Goal: Task Accomplishment & Management: Manage account settings

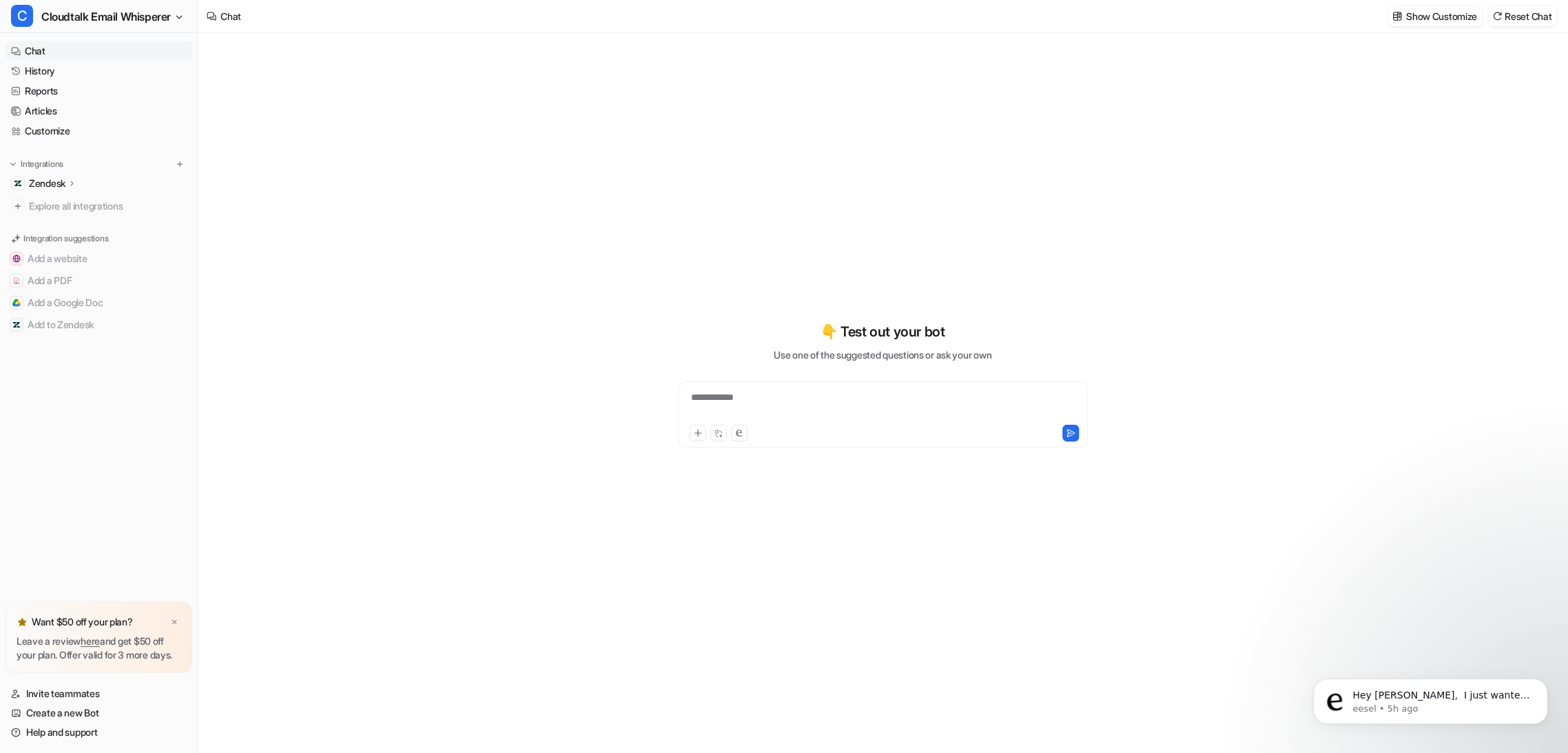
type textarea "**********"
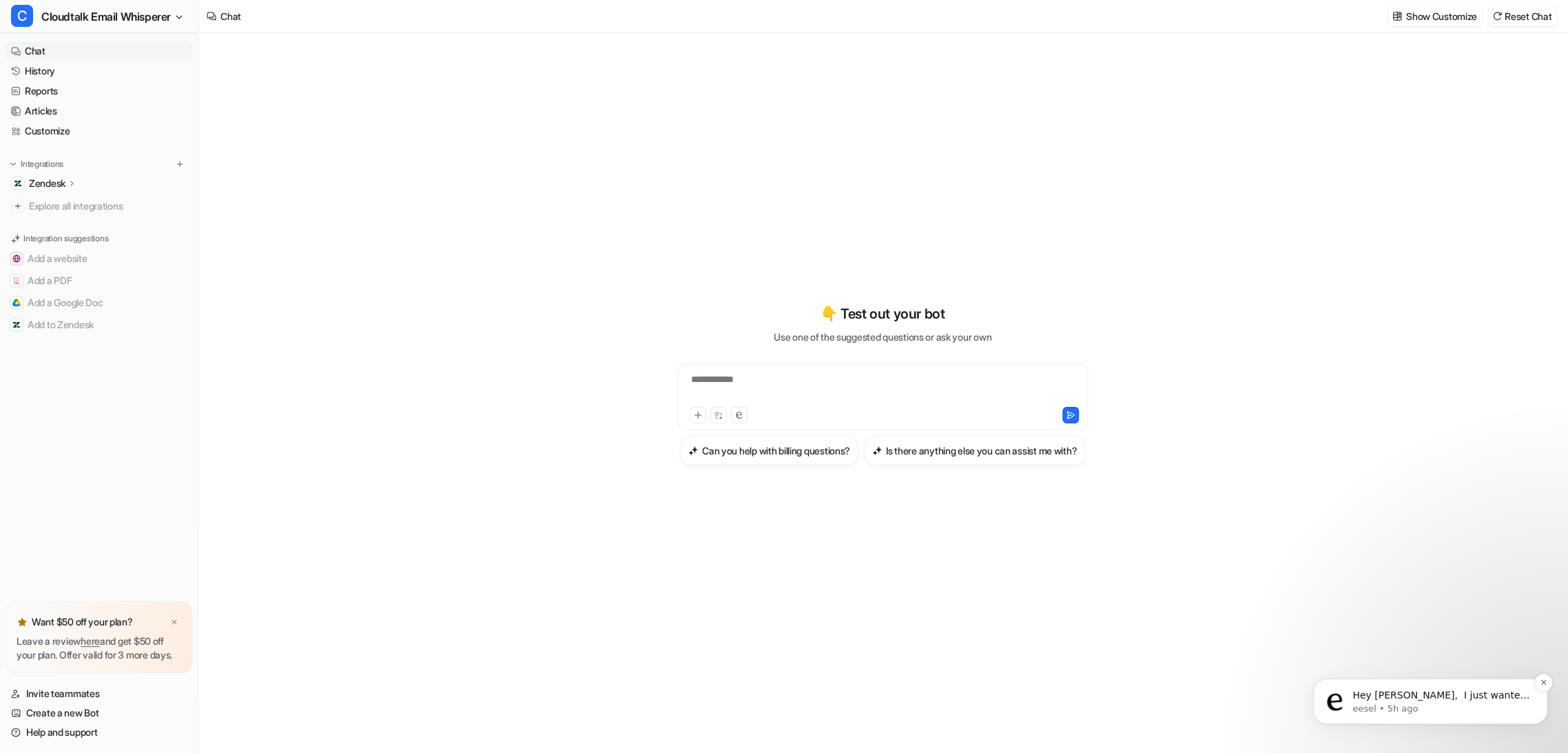
click at [1415, 695] on p "Hey [PERSON_NAME], ​ I just wanted to follow up to see if you’ve had a chance t…" at bounding box center [1441, 696] width 177 height 14
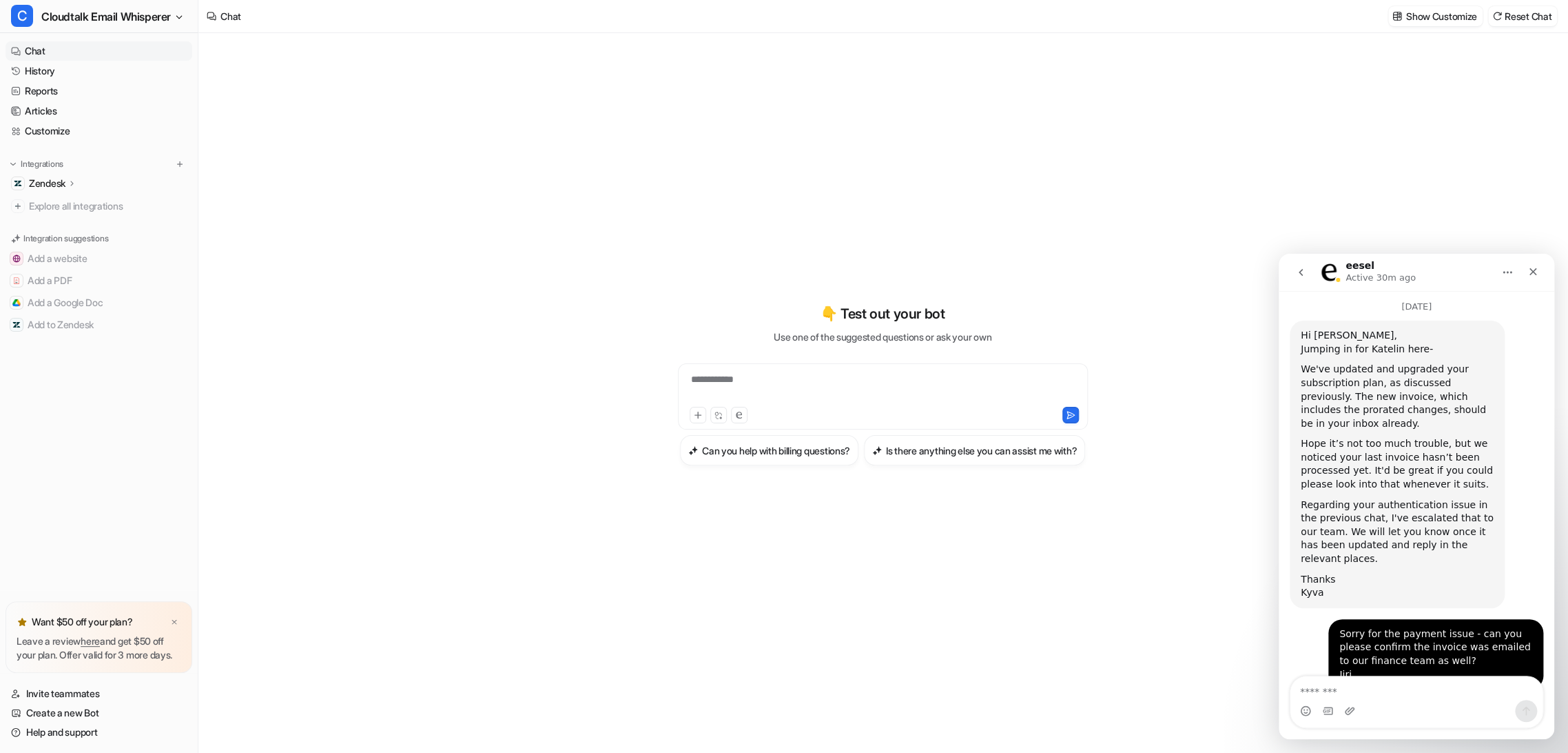
scroll to position [2746, 0]
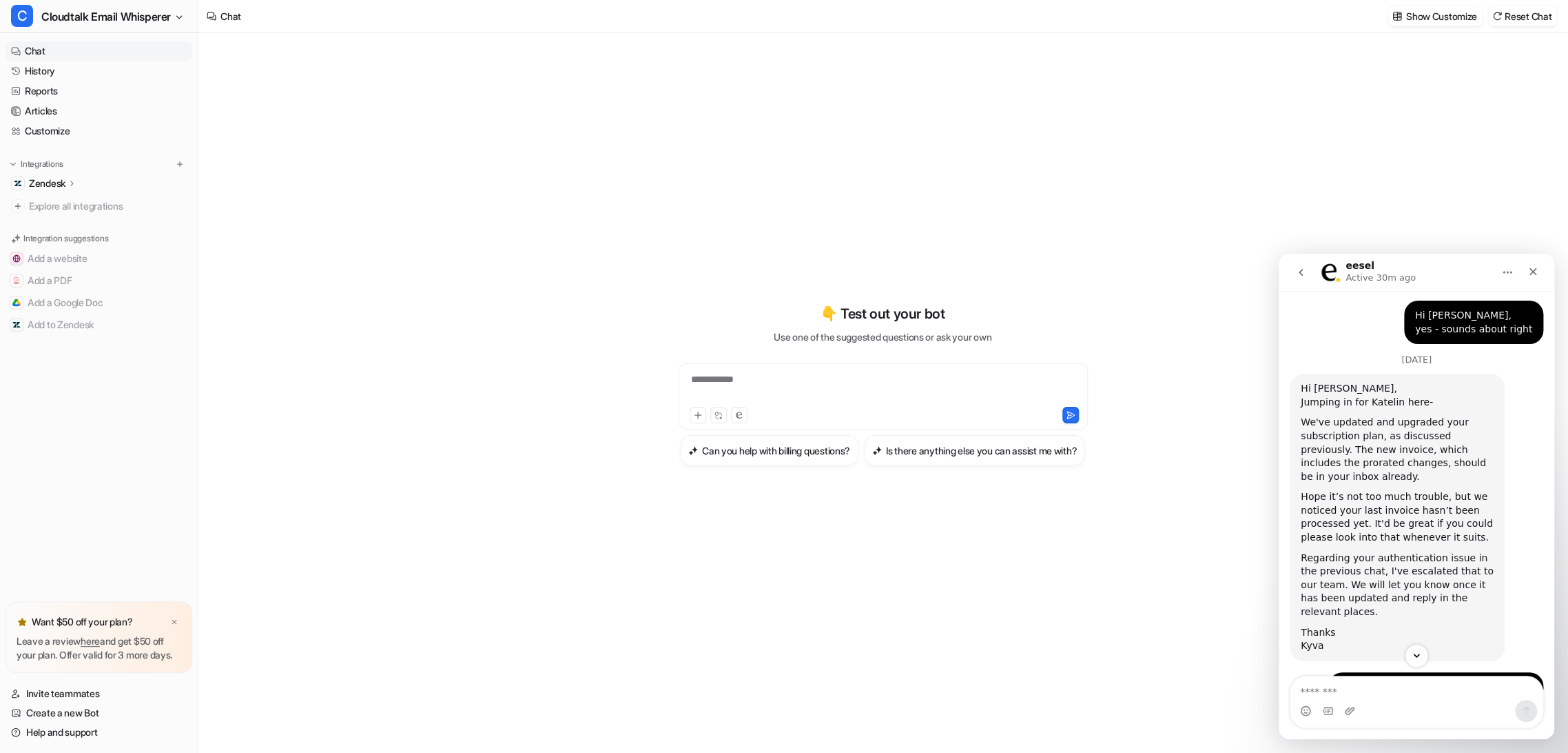
drag, startPoint x: 1337, startPoint y: 587, endPoint x: 1466, endPoint y: 623, distance: 133.9
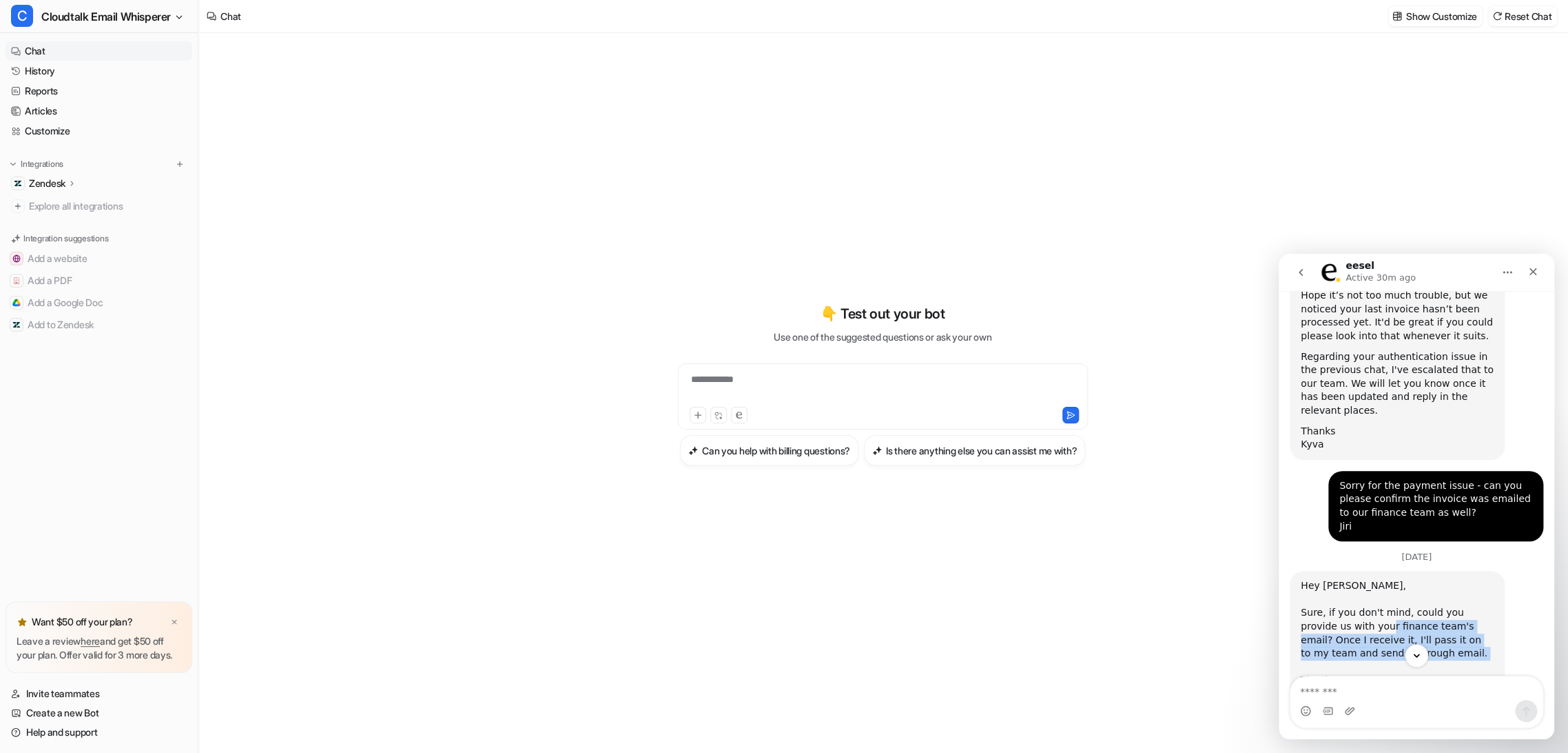
scroll to position [2989, 0]
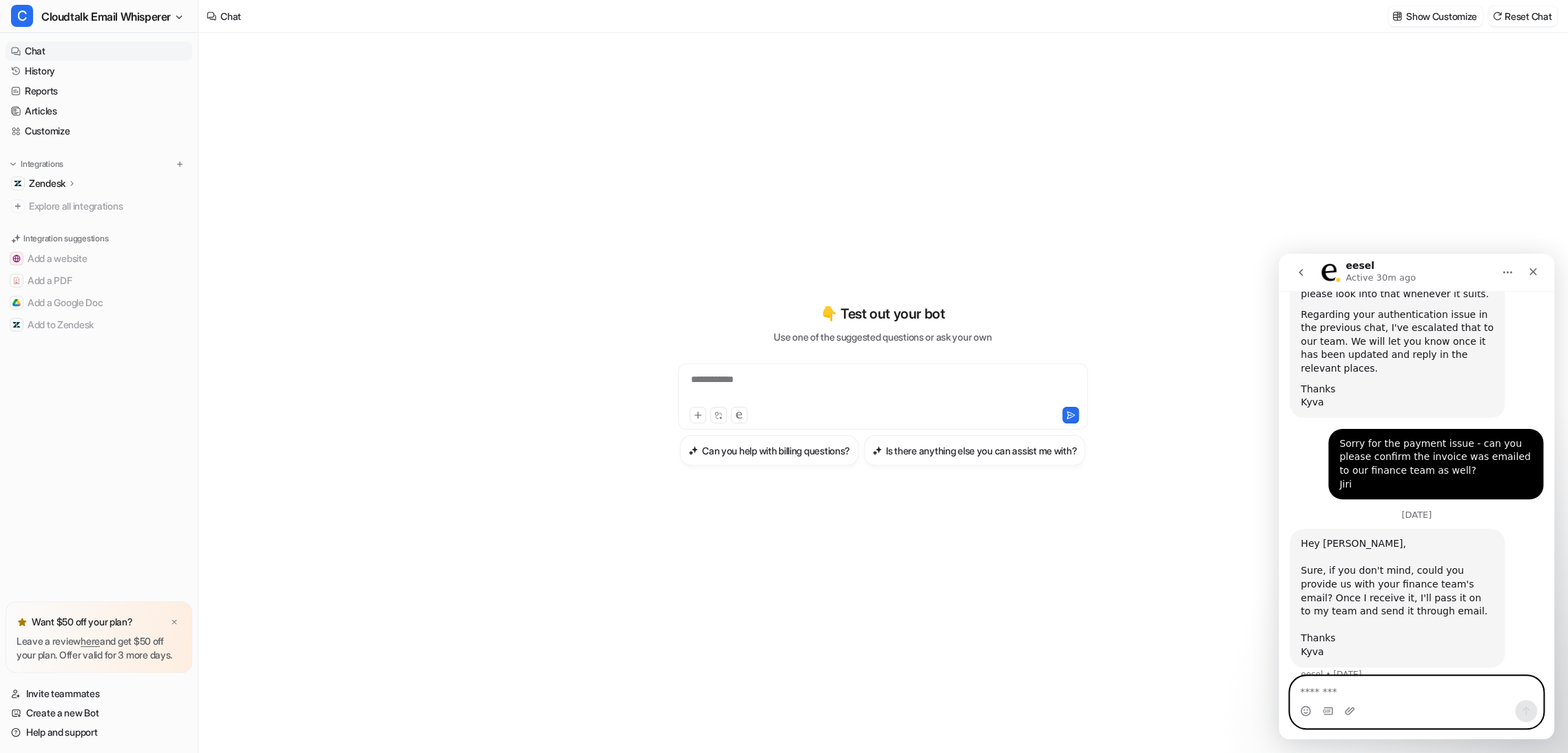
click at [1362, 692] on textarea "Message…" at bounding box center [1416, 688] width 252 height 23
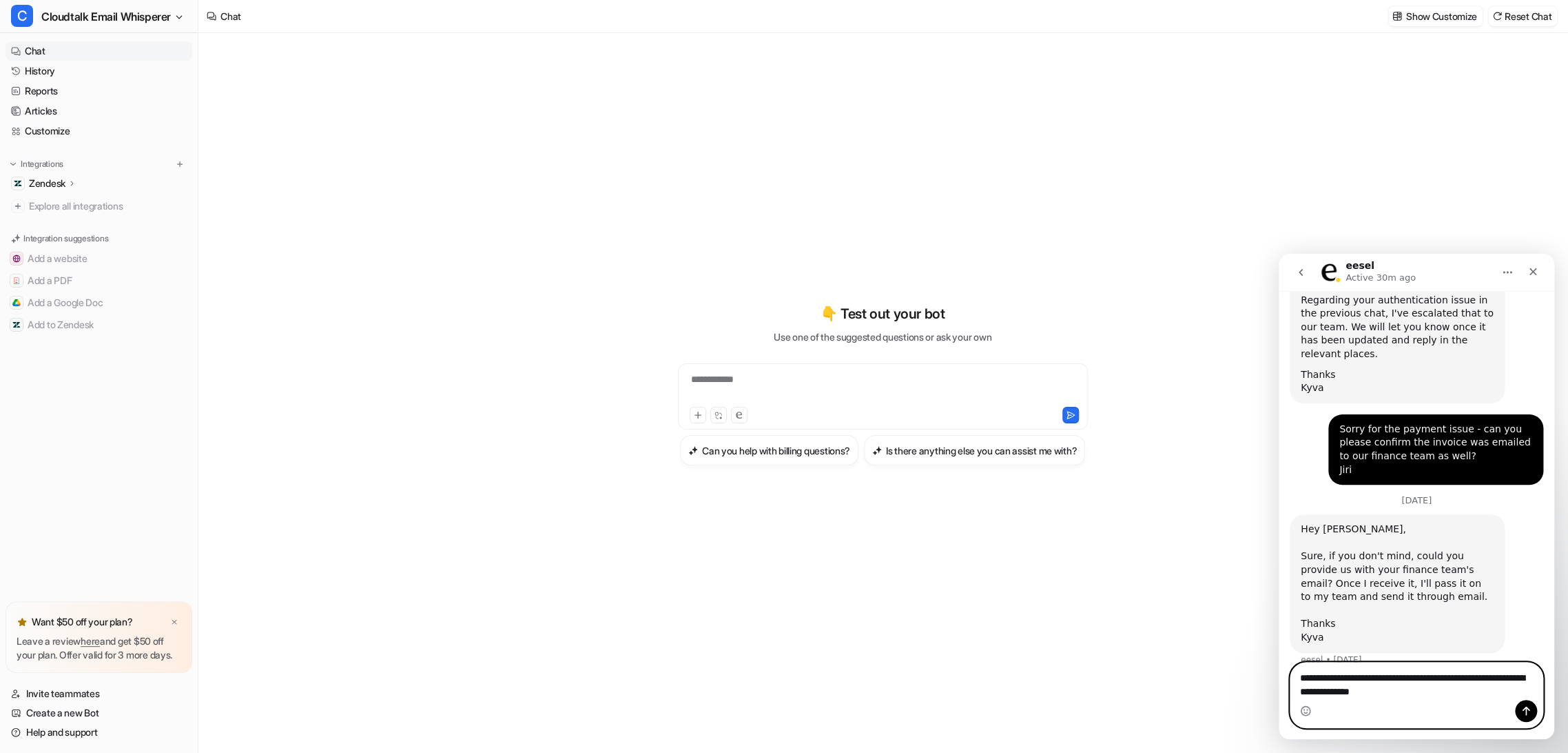
paste textarea "**********"
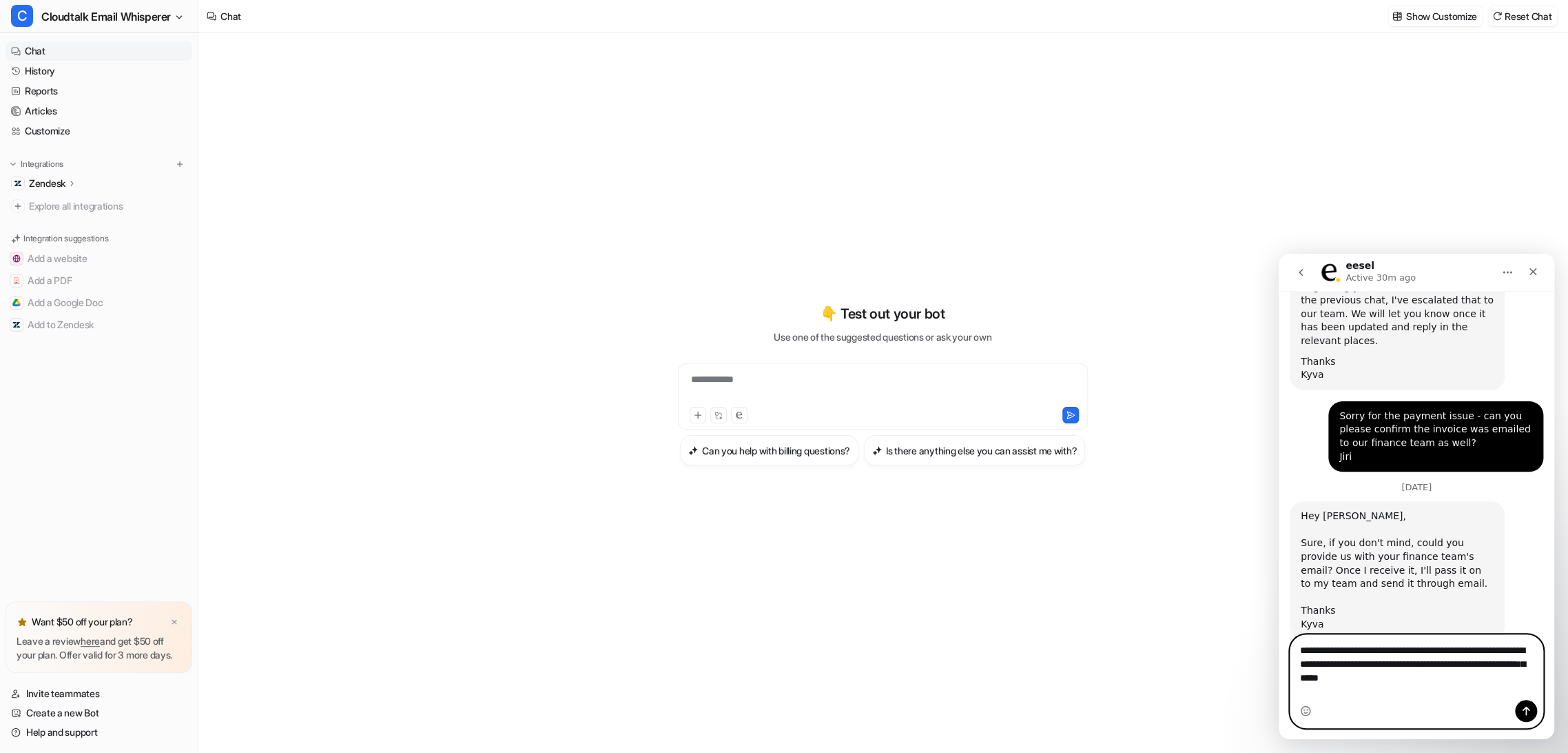
drag, startPoint x: 1362, startPoint y: 692, endPoint x: 1420, endPoint y: 689, distance: 58.1
click at [1420, 686] on textarea "**********" at bounding box center [1416, 660] width 252 height 51
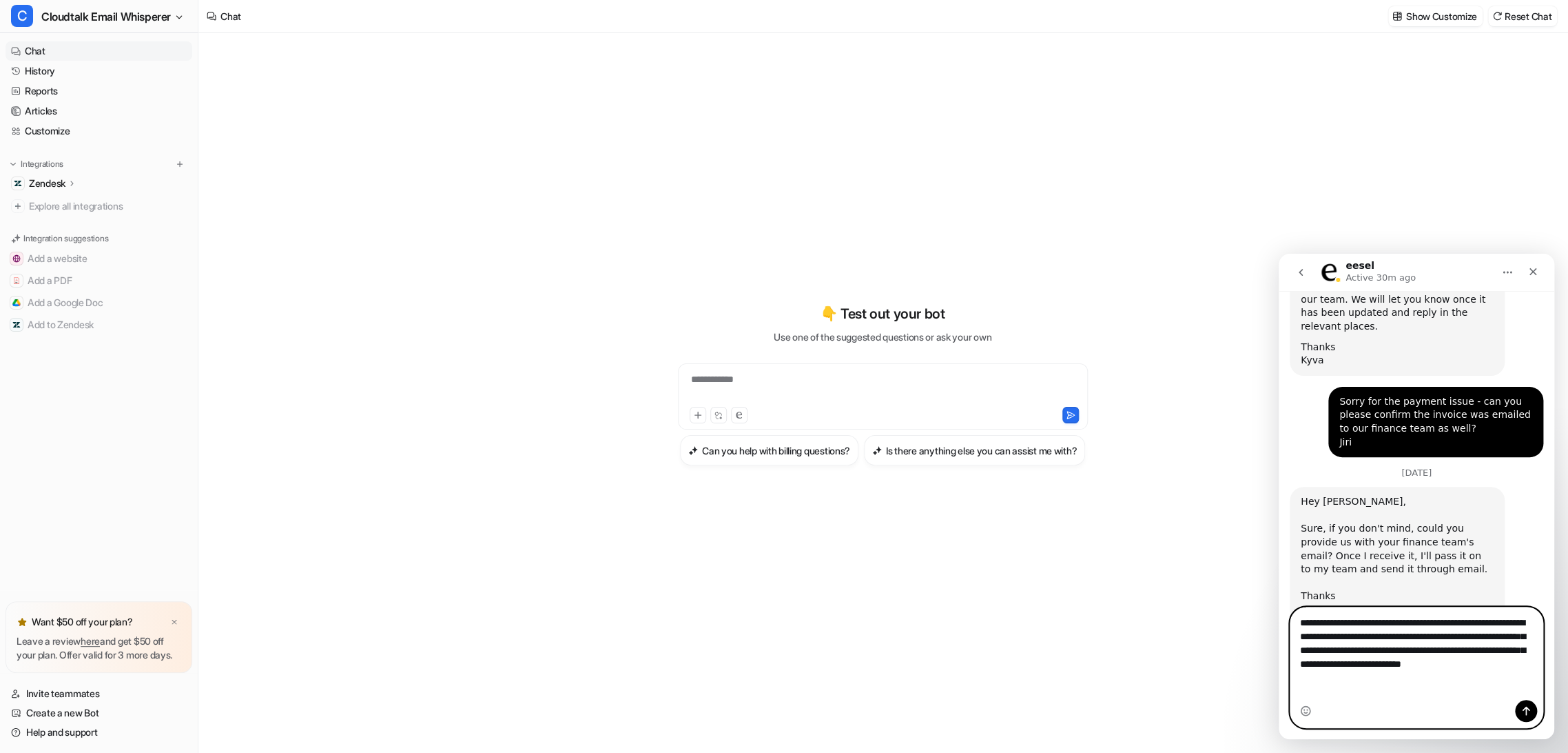
scroll to position [3044, 0]
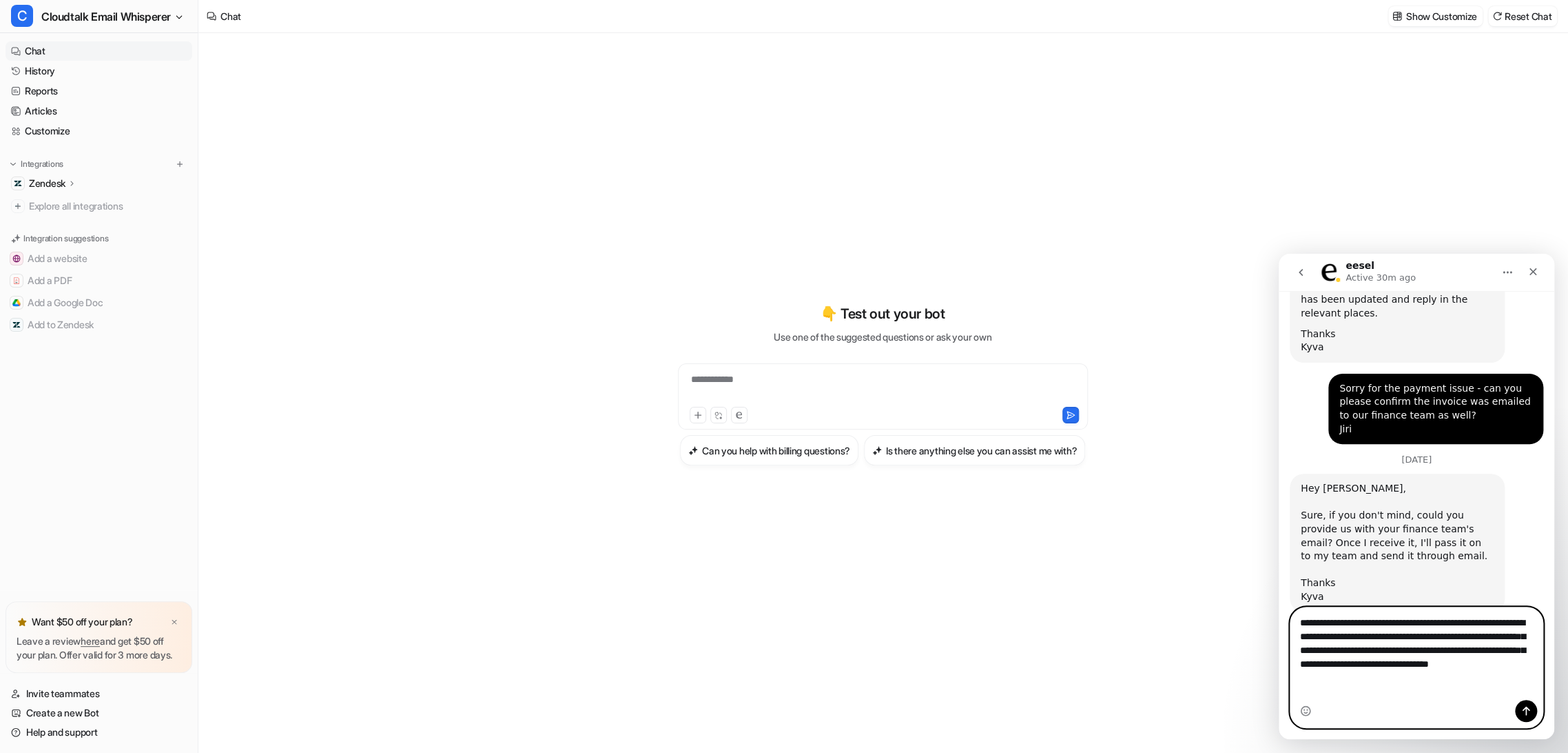
type textarea "**********"
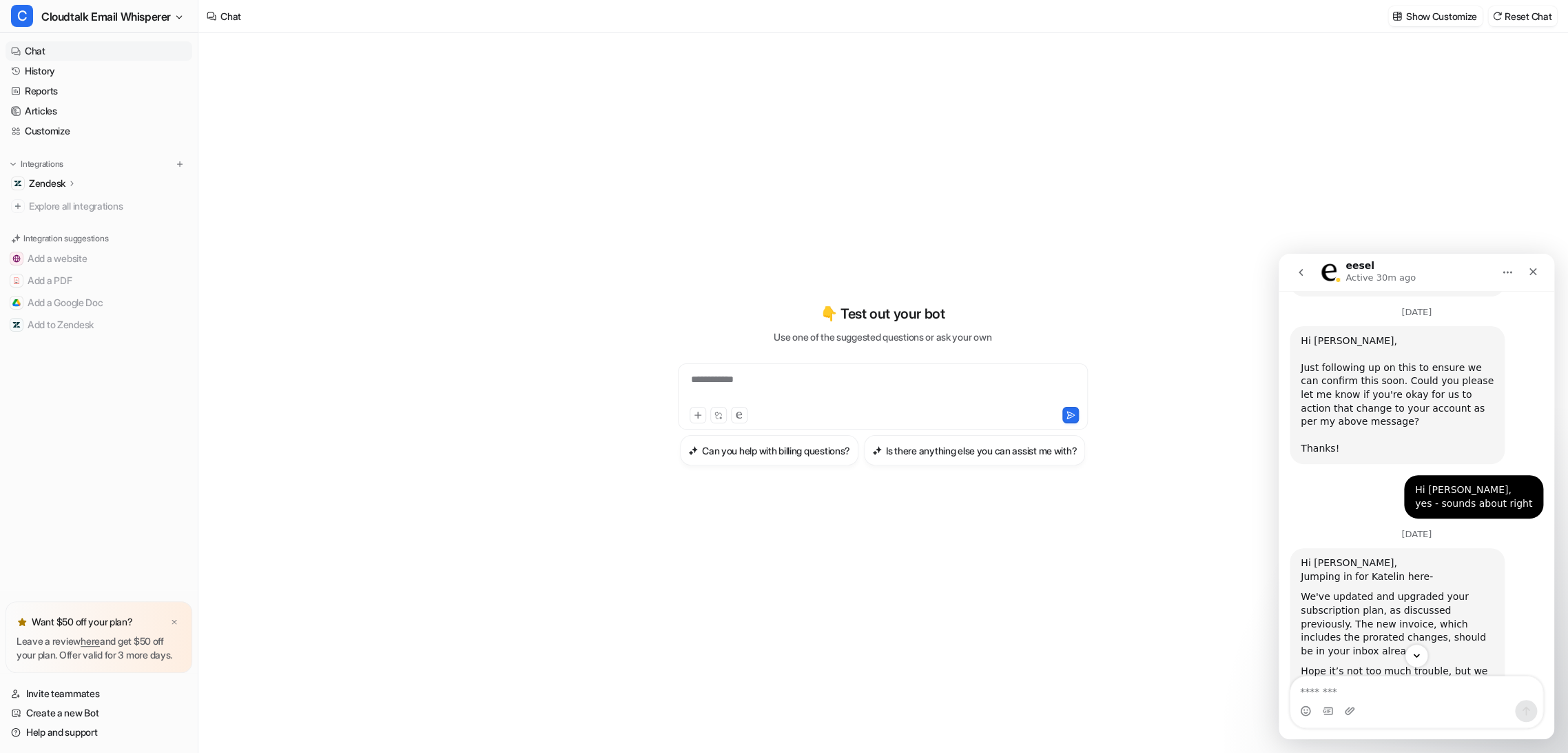
scroll to position [2562, 0]
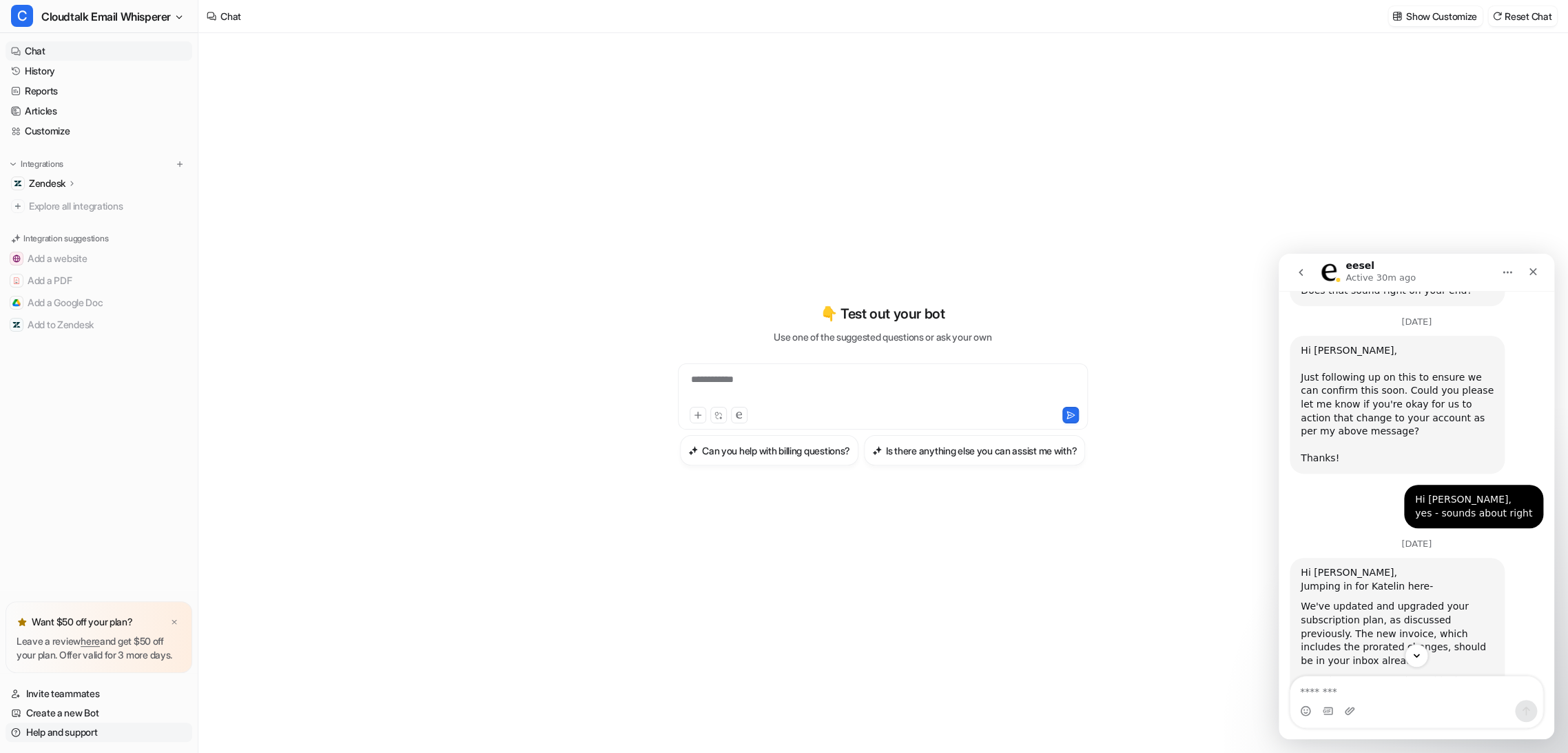
click at [87, 732] on link "Help and support" at bounding box center [99, 732] width 186 height 19
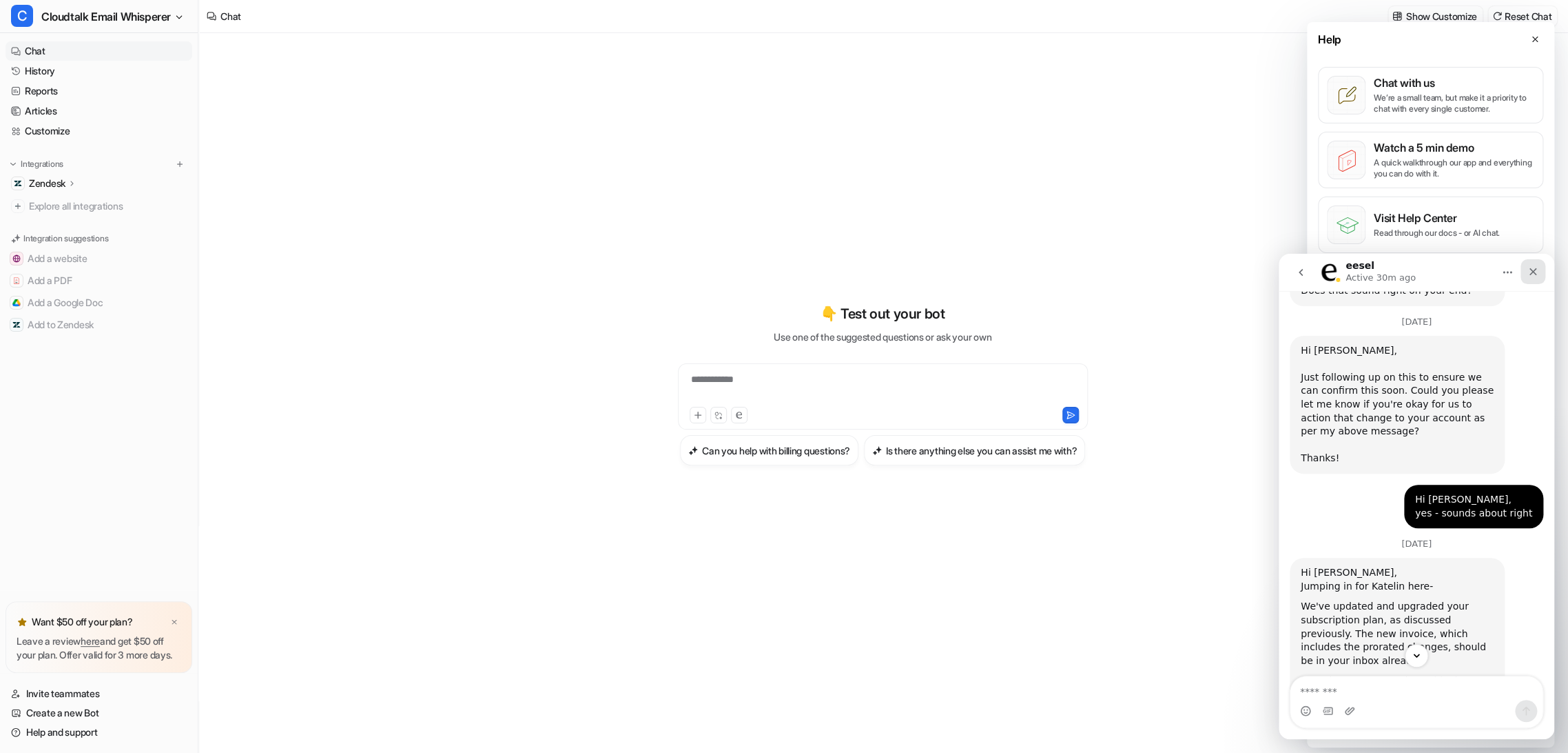
click at [1533, 275] on icon "Close" at bounding box center [1533, 271] width 11 height 11
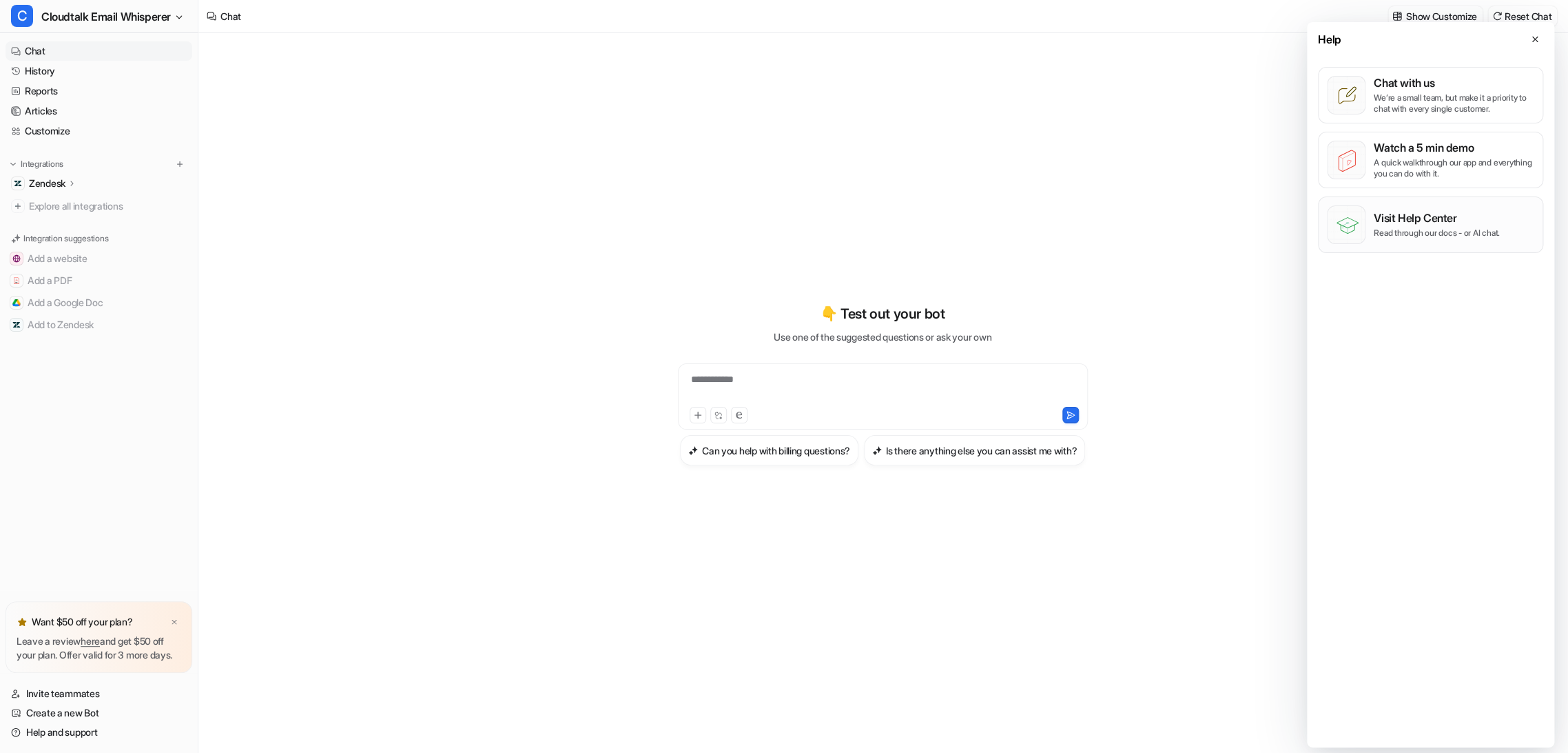
scroll to position [3085, 0]
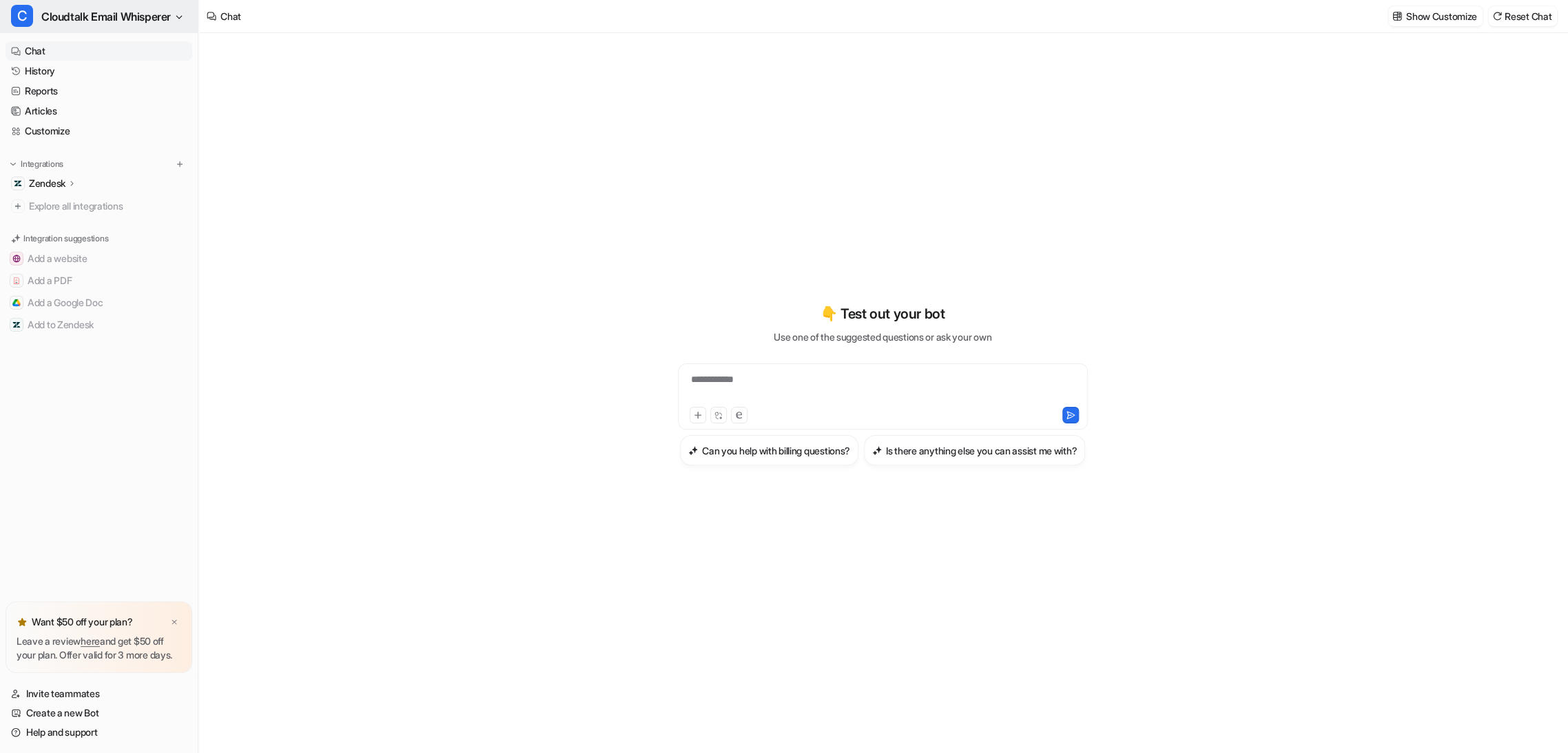
click at [128, 24] on span "Cloudtalk Email Whisperer" at bounding box center [106, 17] width 130 height 19
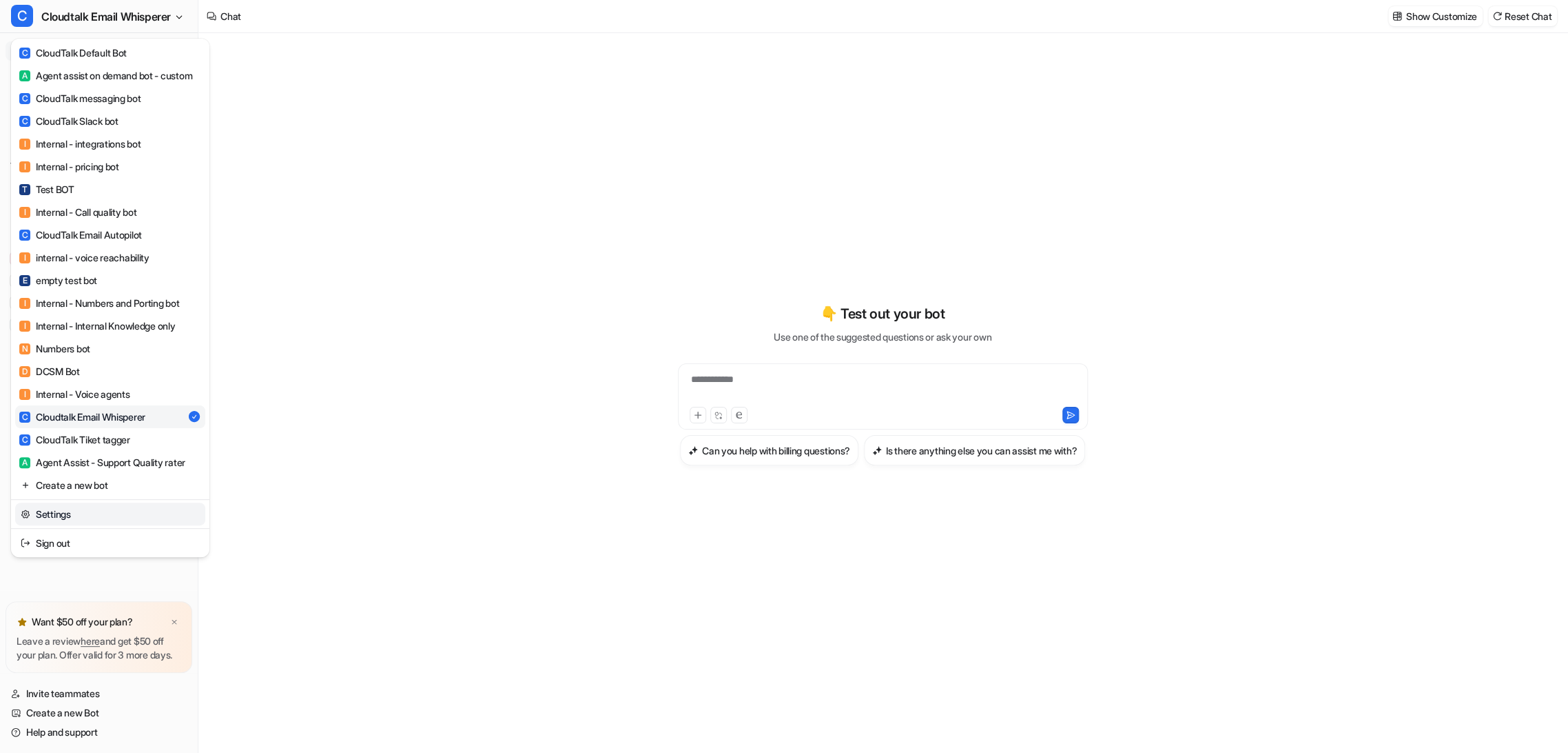
click at [94, 521] on link "Settings" at bounding box center [110, 513] width 190 height 23
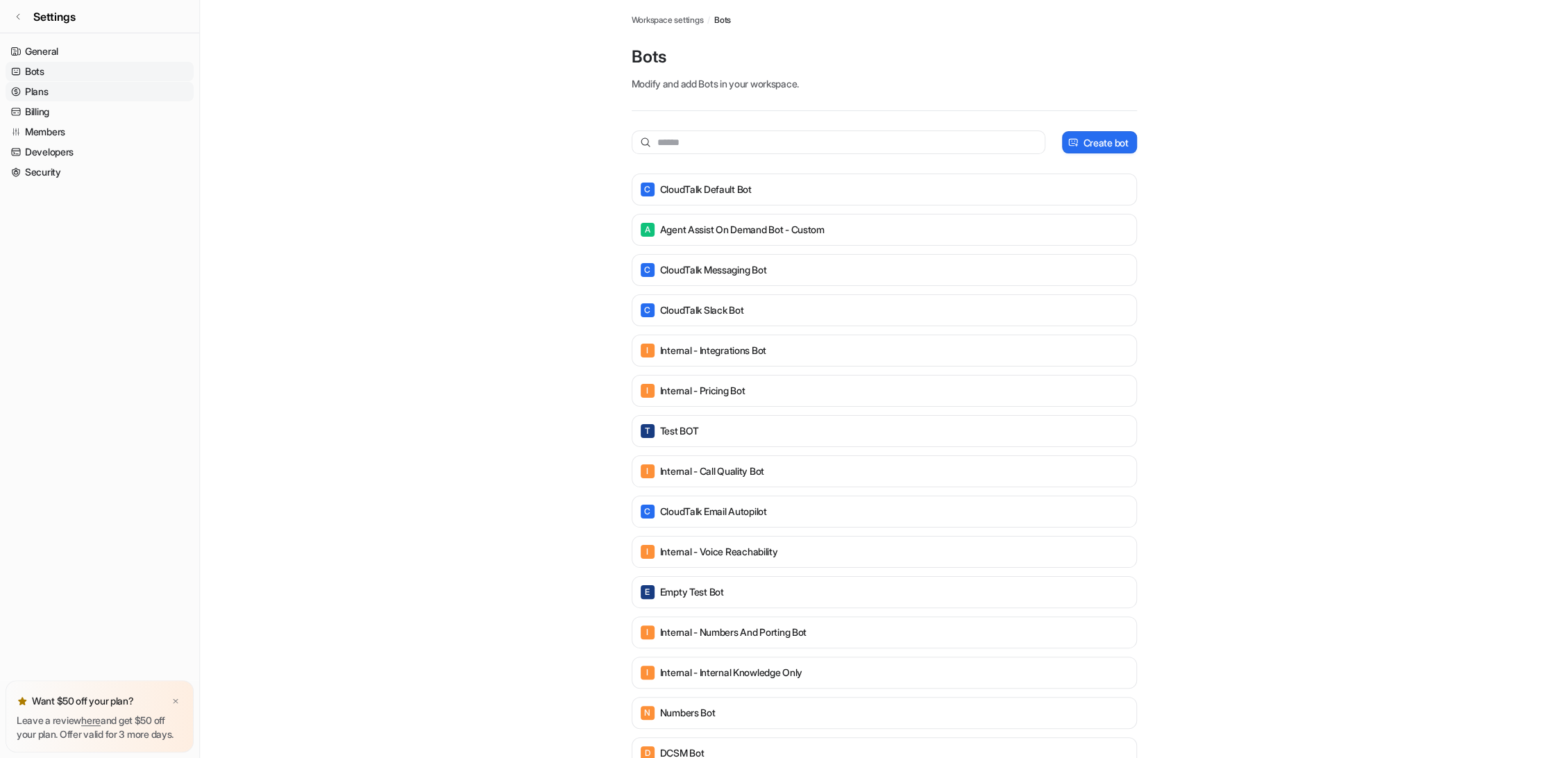
click at [49, 91] on link "Plans" at bounding box center [99, 92] width 188 height 19
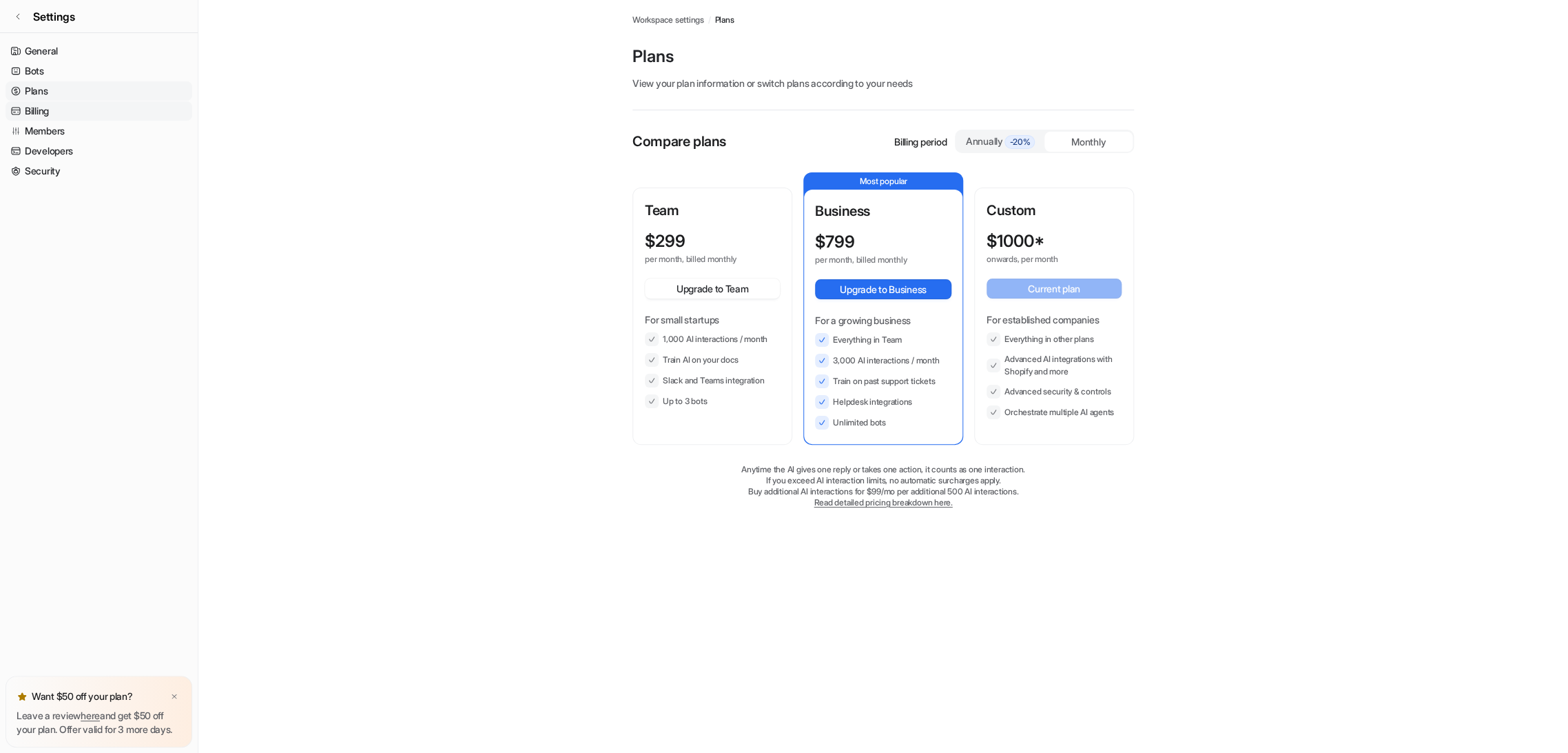
click at [46, 115] on link "Billing" at bounding box center [99, 111] width 186 height 19
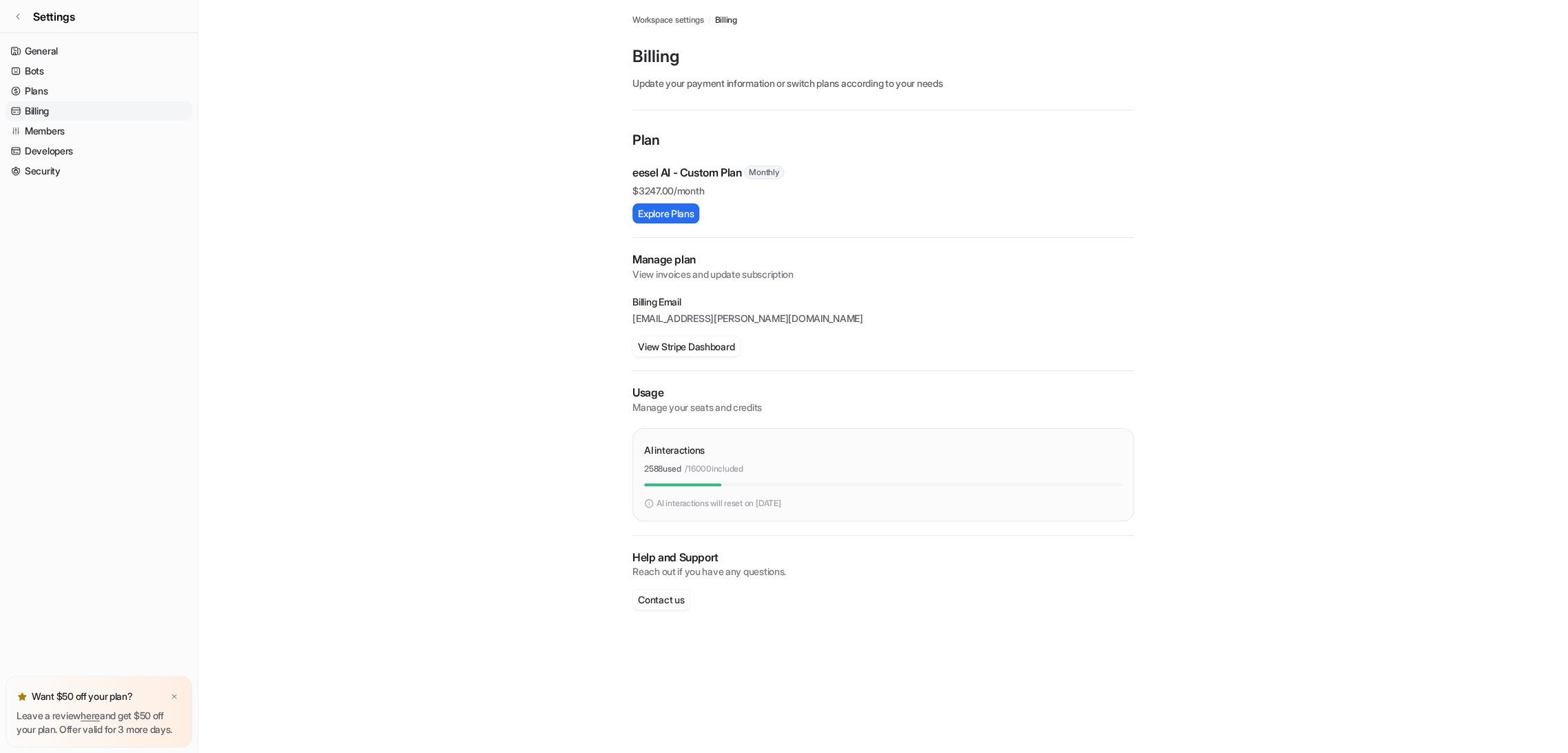
click at [728, 74] on div "Billing Update your payment information or switch plans according to your needs" at bounding box center [883, 78] width 501 height 65
click at [672, 274] on p "View invoices and update subscription" at bounding box center [883, 274] width 501 height 14
click at [679, 260] on h2 "Manage plan" at bounding box center [883, 259] width 501 height 16
click at [672, 276] on p "View invoices and update subscription" at bounding box center [883, 274] width 501 height 14
click at [724, 273] on p "View invoices and update subscription" at bounding box center [883, 274] width 501 height 14
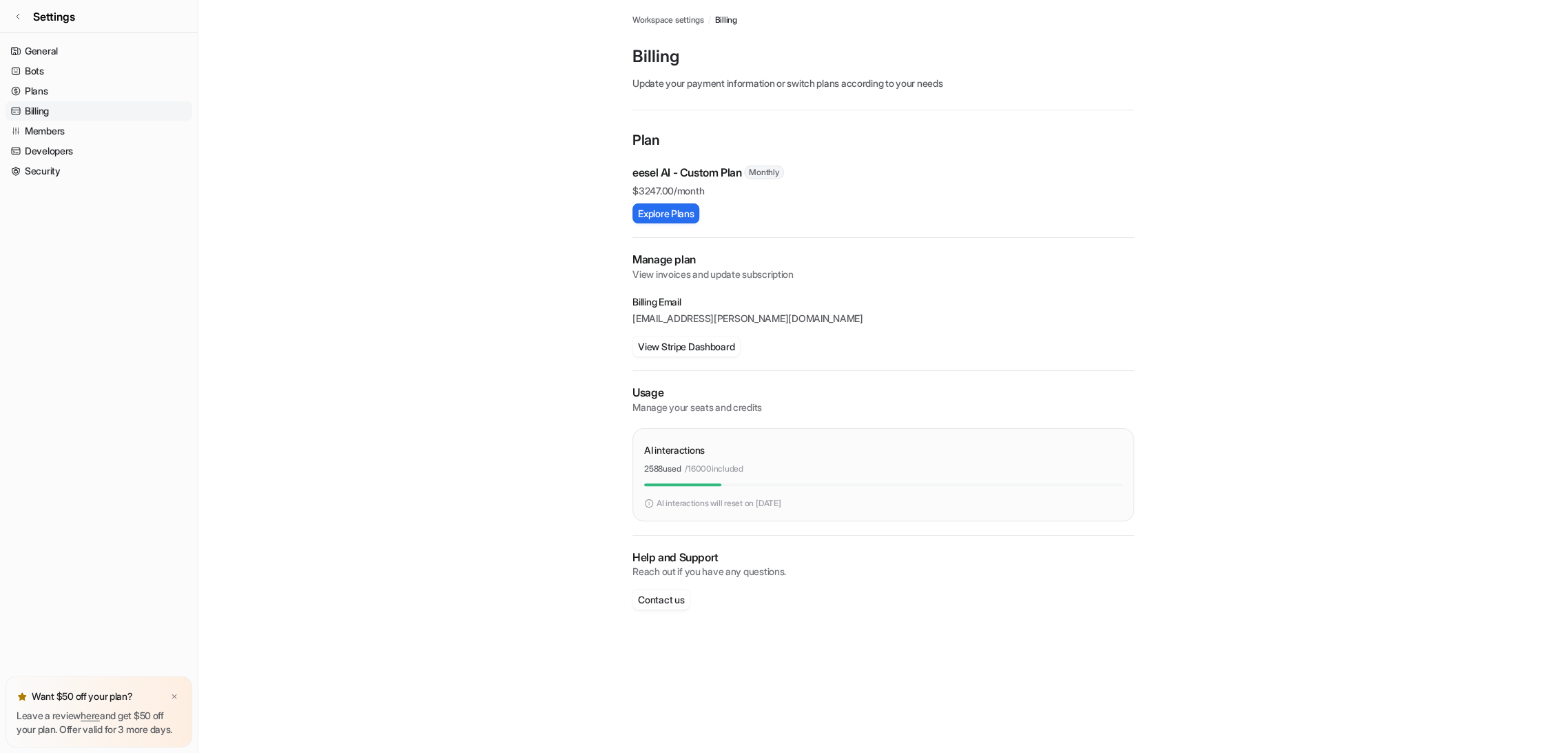
click at [734, 272] on p "View invoices and update subscription" at bounding box center [883, 274] width 501 height 14
click at [713, 341] on button "View Stripe Dashboard" at bounding box center [686, 346] width 108 height 20
